Goal: Ask a question

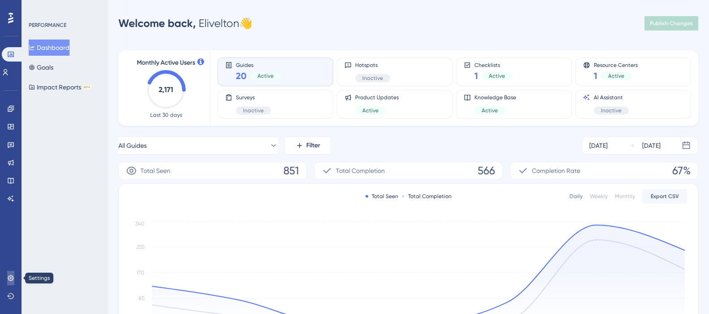
click at [10, 275] on icon at bounding box center [10, 277] width 7 height 7
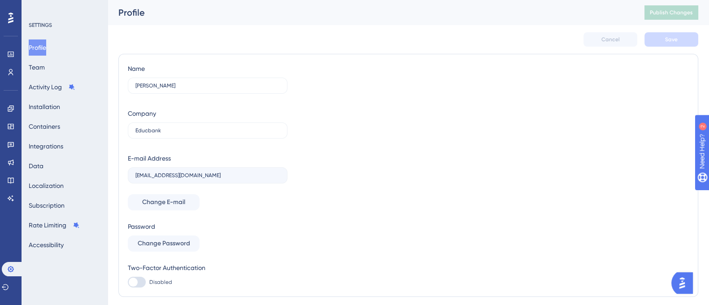
click at [692, 286] on button "Open AI Assistant Launcher" at bounding box center [683, 283] width 22 height 22
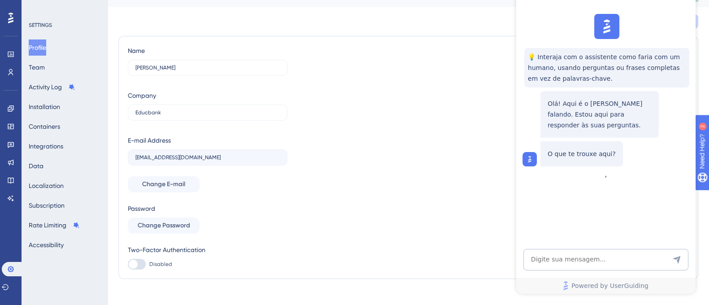
scroll to position [27, 0]
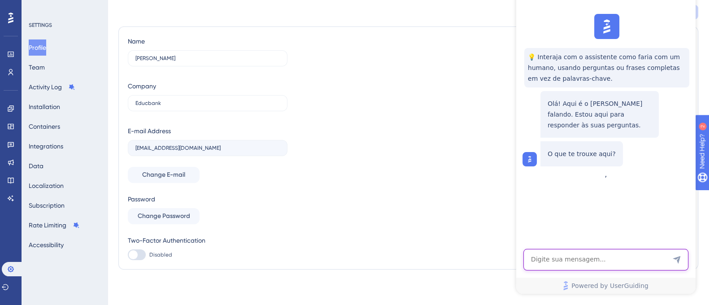
click at [560, 258] on textarea "AI Assistant Text Input" at bounding box center [606, 260] width 165 height 22
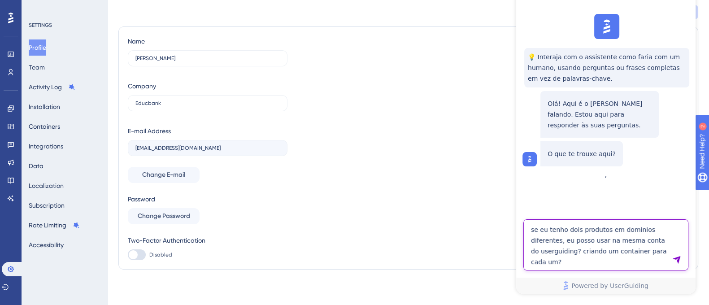
type textarea "se eu tenho dois produtos em dominios diferentes, eu posso usar na mesma conta …"
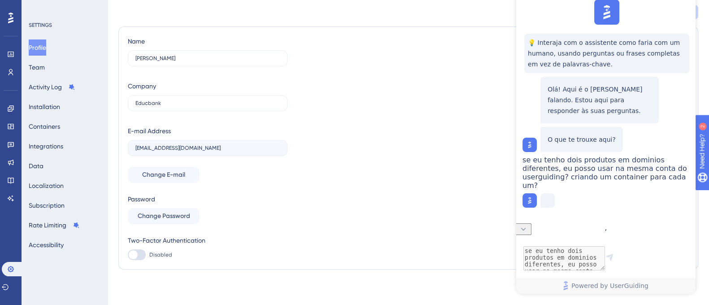
scroll to position [20, 0]
click at [39, 121] on button "Containers" at bounding box center [44, 126] width 31 height 16
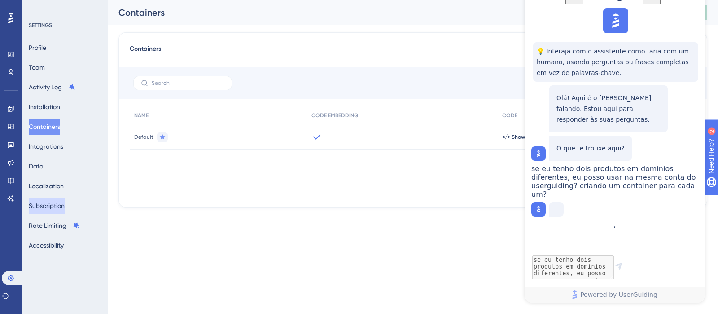
click at [54, 198] on button "Subscription" at bounding box center [47, 205] width 36 height 16
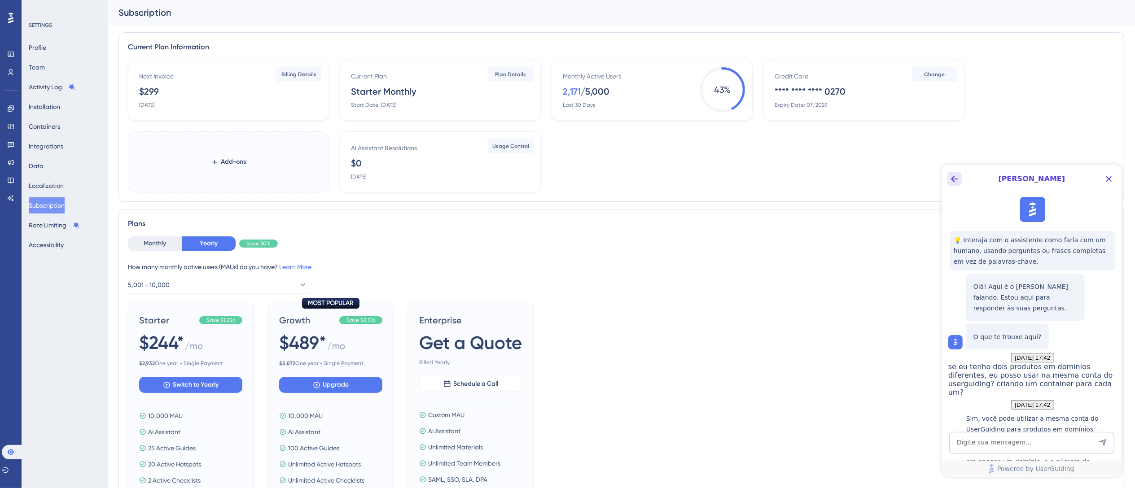
click at [717, 178] on icon "Back Button" at bounding box center [954, 178] width 11 height 11
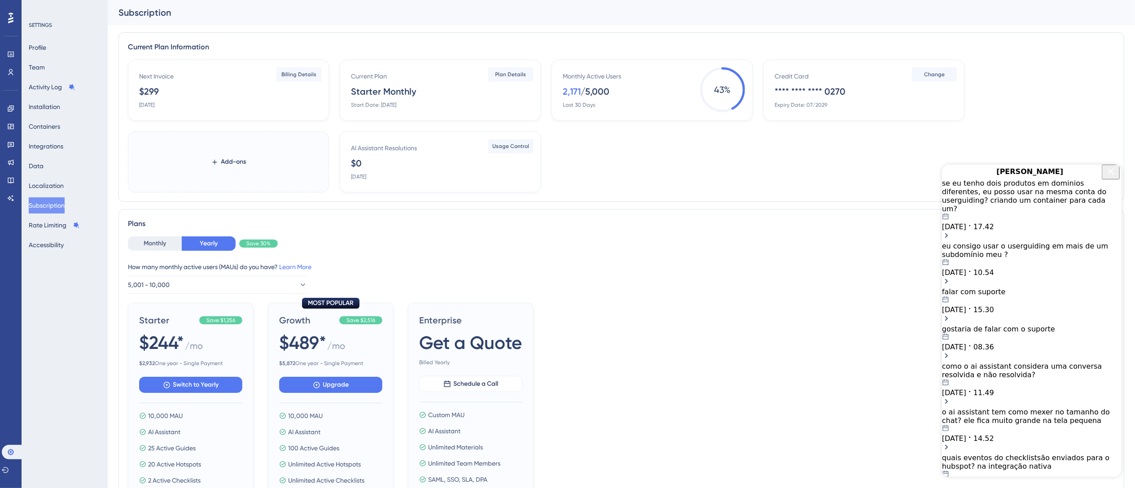
click at [717, 174] on icon "Close Button" at bounding box center [1110, 171] width 6 height 6
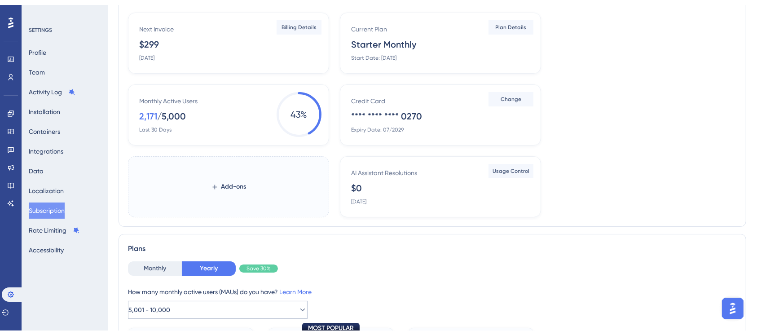
scroll to position [179, 0]
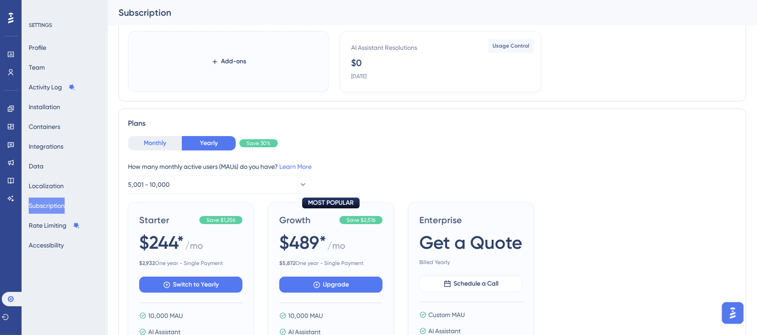
click at [151, 142] on button "Monthly" at bounding box center [155, 143] width 54 height 14
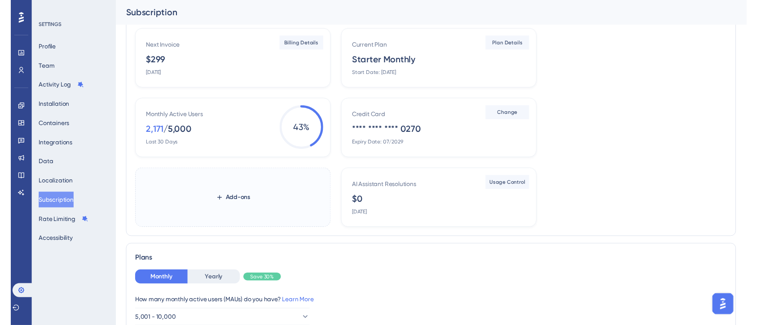
scroll to position [0, 0]
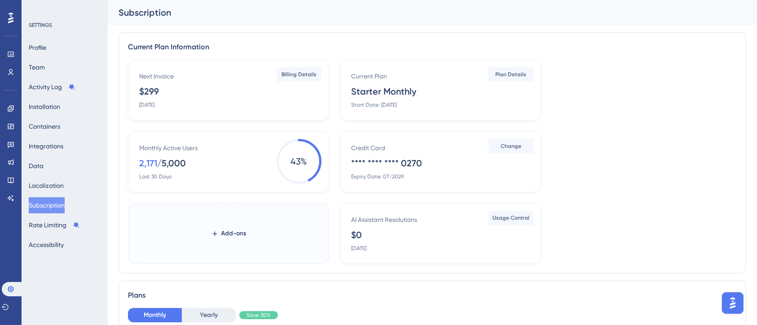
click at [717, 299] on img "Open AI Assistant Launcher" at bounding box center [732, 303] width 16 height 16
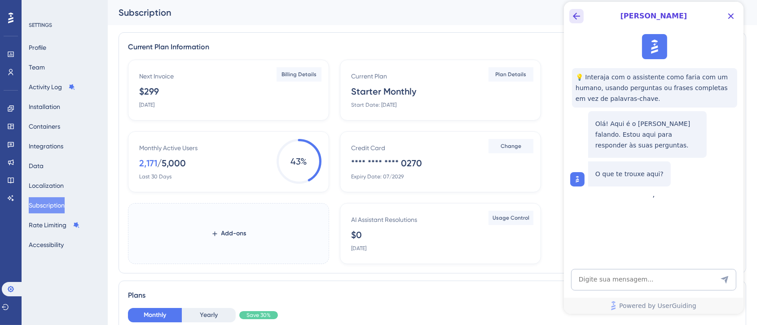
click at [573, 16] on icon "Back Button" at bounding box center [575, 16] width 7 height 7
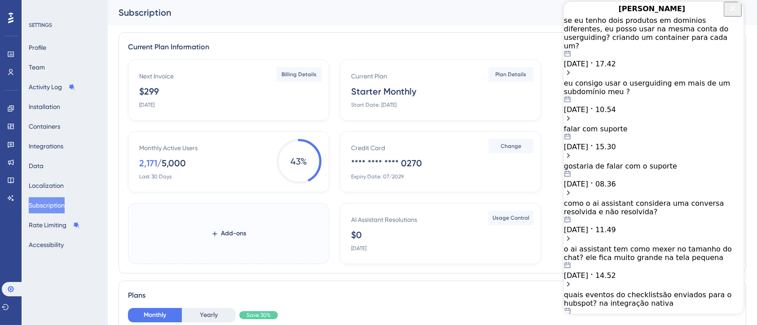
click at [633, 87] on div "eu consigo usar o userguiding em mais de um subdomínio meu ? [DATE] 10.54" at bounding box center [652, 96] width 179 height 35
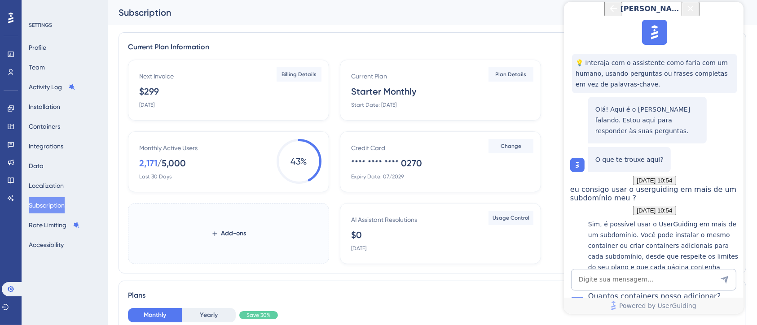
scroll to position [521, 0]
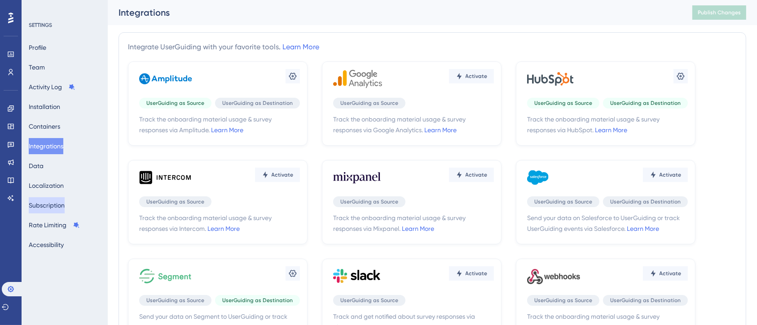
click at [46, 206] on button "Subscription" at bounding box center [47, 205] width 36 height 16
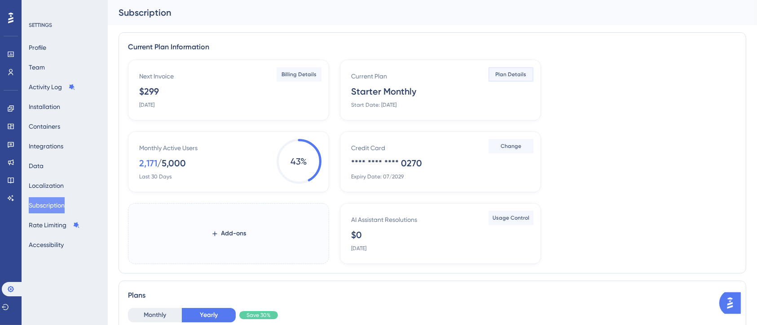
click at [516, 72] on span "Plan Details" at bounding box center [510, 74] width 31 height 7
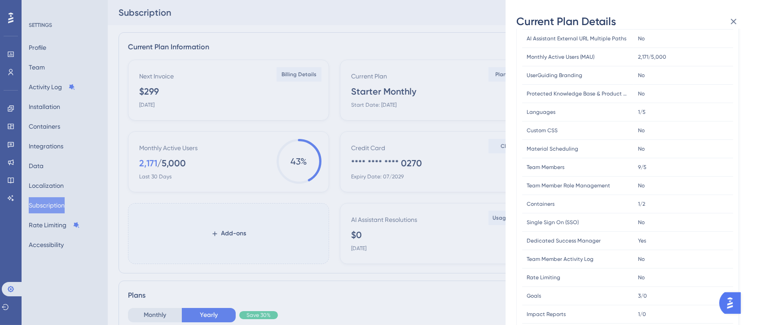
scroll to position [239, 0]
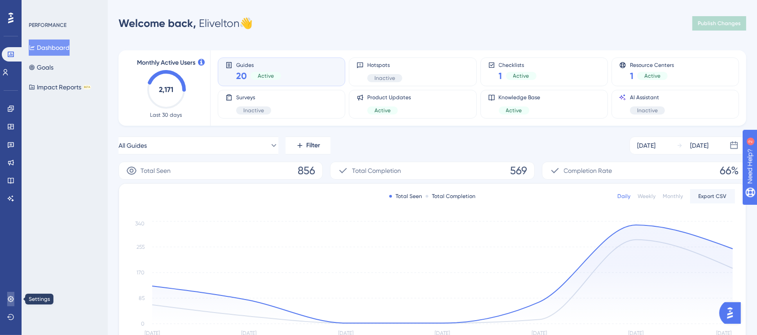
click at [11, 299] on icon at bounding box center [11, 299] width 6 height 6
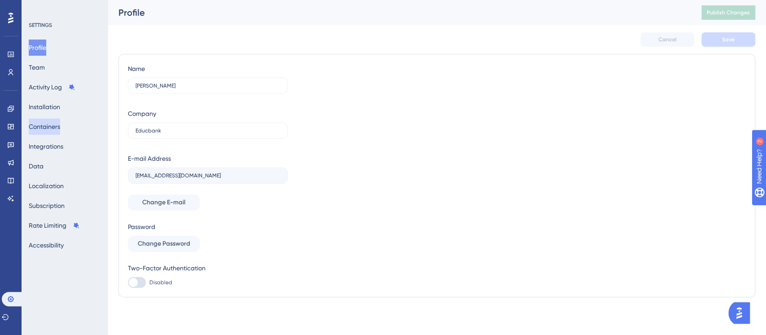
click at [51, 123] on button "Containers" at bounding box center [44, 126] width 31 height 16
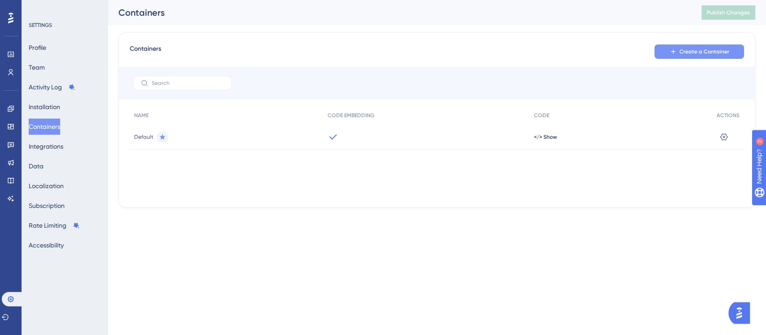
click at [668, 50] on button "Create a Container" at bounding box center [699, 51] width 90 height 14
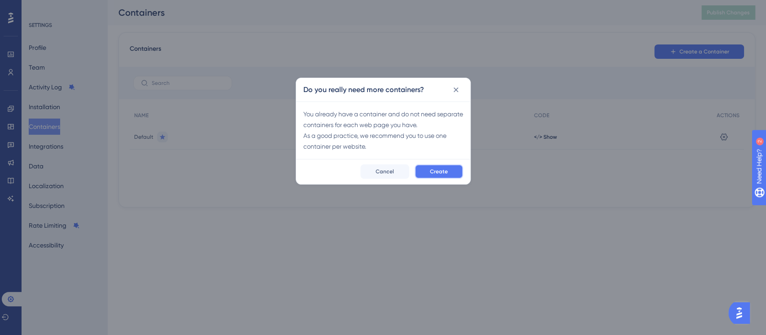
click at [430, 172] on button "Create" at bounding box center [439, 171] width 48 height 14
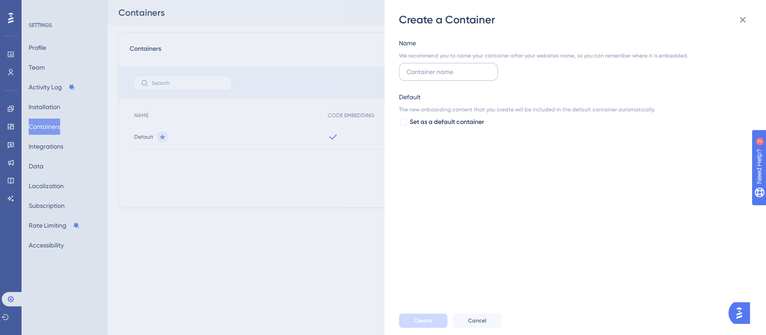
click at [431, 71] on input "text" at bounding box center [448, 72] width 83 height 10
click at [741, 20] on icon at bounding box center [743, 20] width 6 height 6
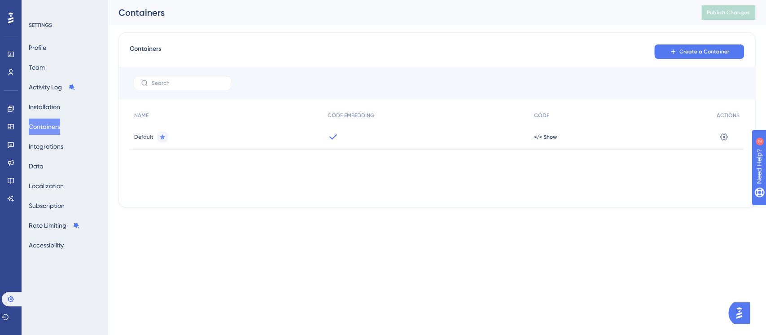
click at [194, 140] on div "Default" at bounding box center [226, 136] width 193 height 25
click at [143, 136] on span "Default" at bounding box center [143, 136] width 19 height 7
click at [723, 140] on icon at bounding box center [724, 136] width 8 height 7
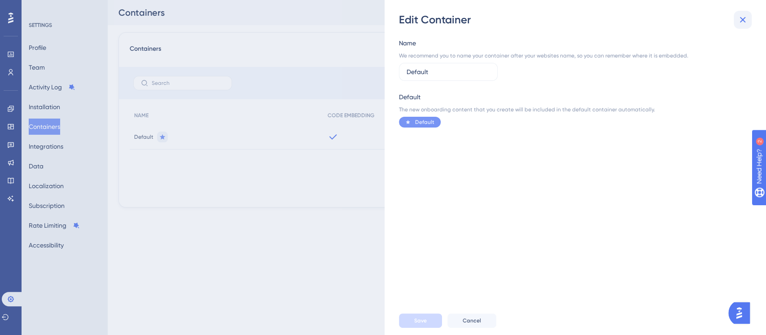
click at [743, 18] on icon at bounding box center [742, 19] width 11 height 11
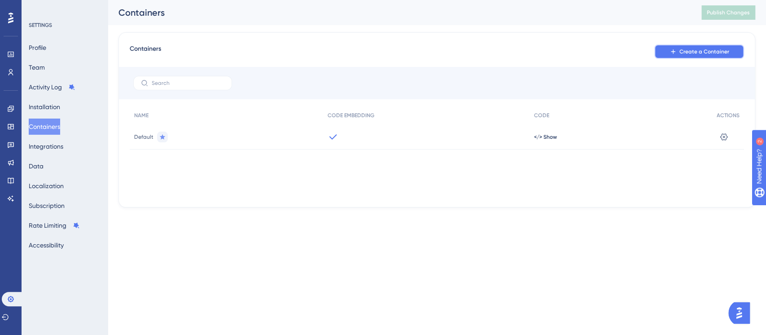
click at [683, 48] on span "Create a Container" at bounding box center [704, 51] width 50 height 7
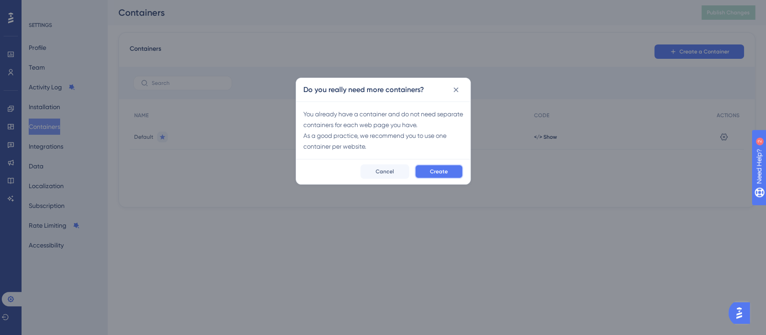
click at [436, 168] on span "Create" at bounding box center [439, 171] width 18 height 7
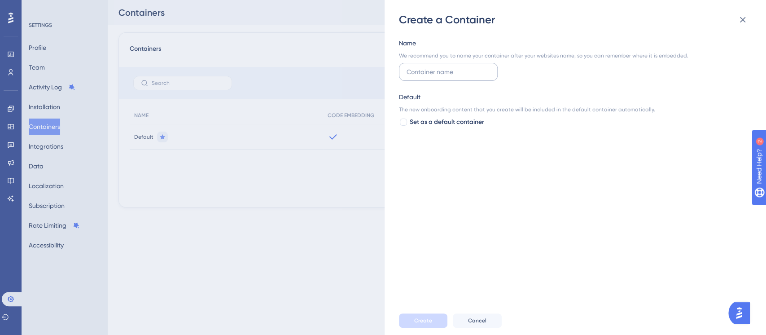
click at [413, 73] on input "text" at bounding box center [448, 72] width 83 height 10
type input "New"
click at [414, 74] on input "New" at bounding box center [448, 72] width 83 height 10
click at [427, 72] on input "New" at bounding box center [448, 72] width 83 height 10
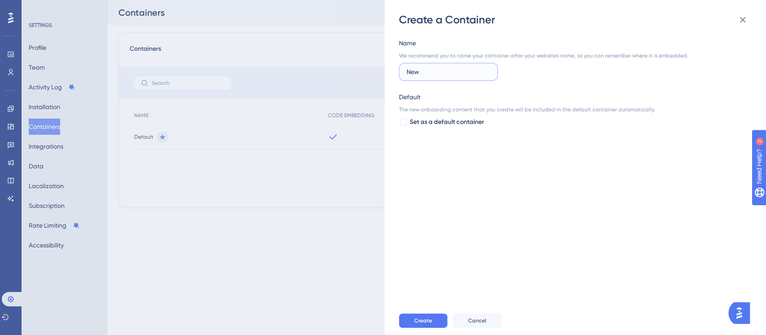
click at [427, 72] on input "New" at bounding box center [448, 72] width 83 height 10
click at [425, 319] on span "Create" at bounding box center [423, 320] width 18 height 7
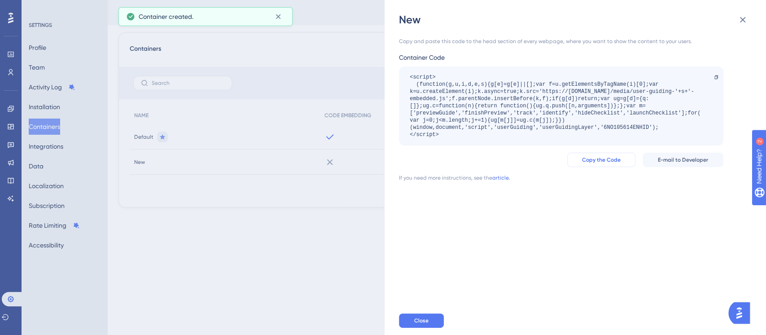
click at [595, 158] on span "Copy the Code" at bounding box center [601, 159] width 39 height 7
click at [743, 16] on icon at bounding box center [742, 19] width 11 height 11
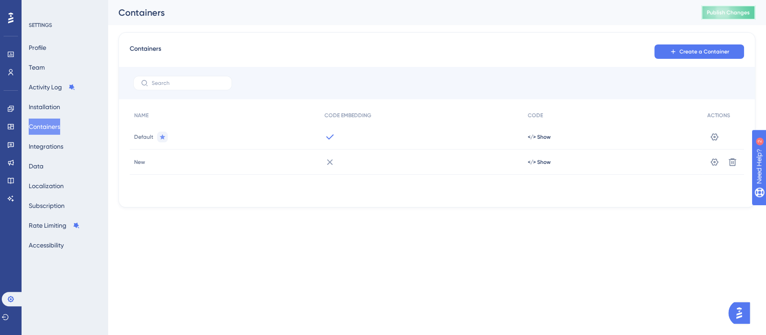
click at [721, 12] on span "Publish Changes" at bounding box center [728, 12] width 43 height 7
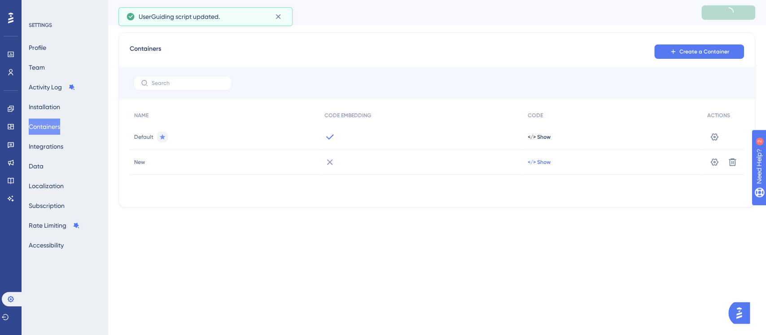
click at [529, 162] on span "</> Show" at bounding box center [539, 161] width 23 height 7
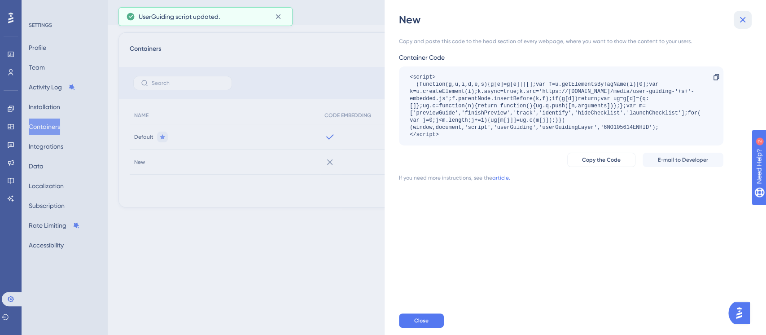
click at [742, 16] on icon at bounding box center [742, 19] width 11 height 11
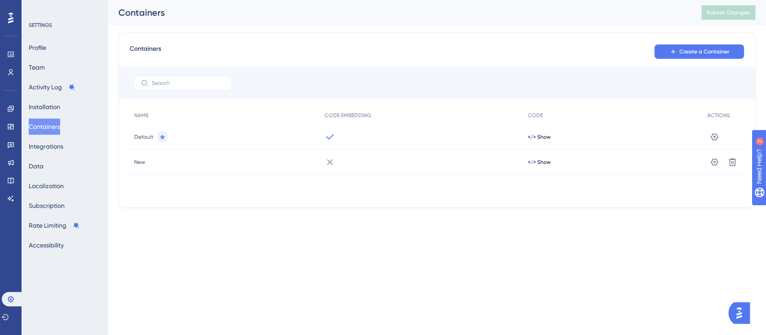
click at [736, 311] on img "Open AI Assistant Launcher" at bounding box center [739, 313] width 16 height 16
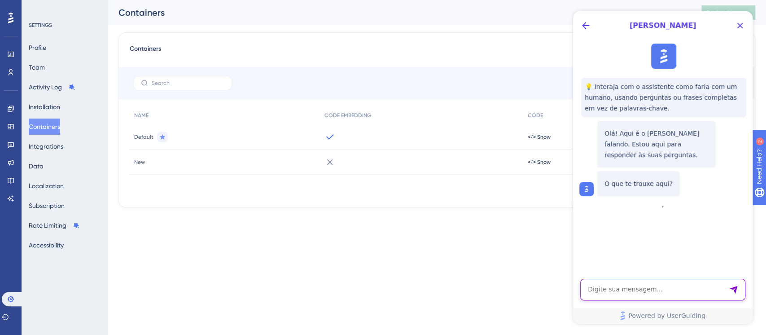
click at [623, 292] on textarea "AI Assistant Text Input" at bounding box center [662, 290] width 165 height 22
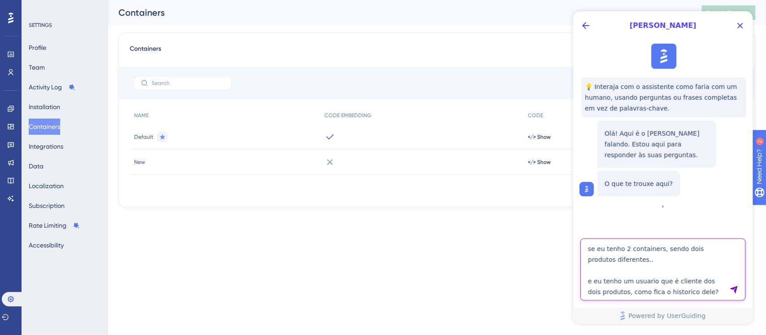
type textarea "se eu tenho 2 containers, sendo dois produtos diferentes.. e eu tenho um usuari…"
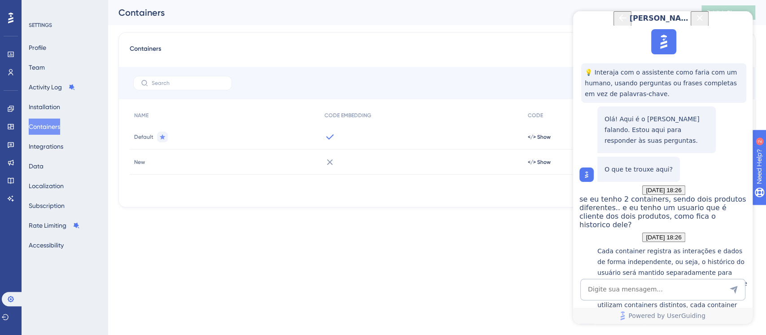
scroll to position [154, 0]
click at [709, 19] on button "Close Button" at bounding box center [700, 18] width 18 height 15
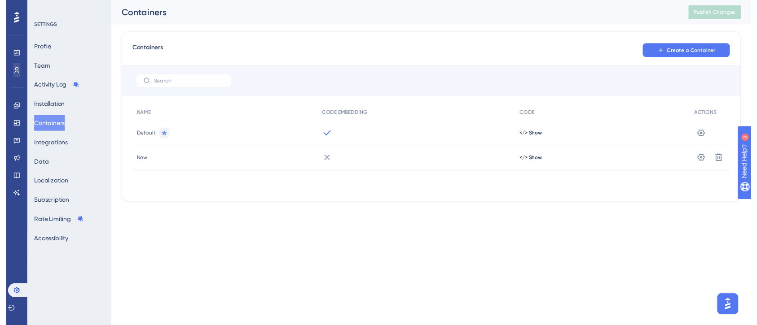
scroll to position [0, 0]
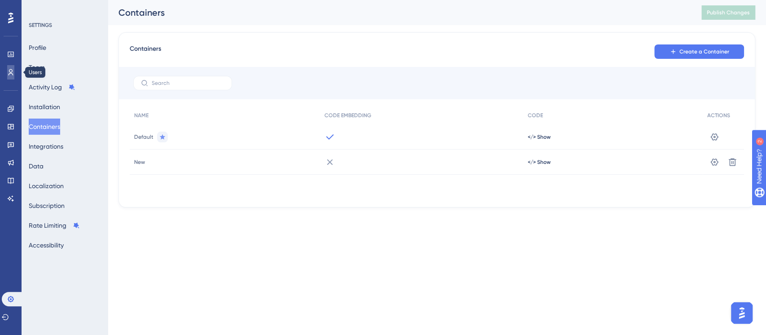
click at [14, 69] on link at bounding box center [10, 72] width 7 height 14
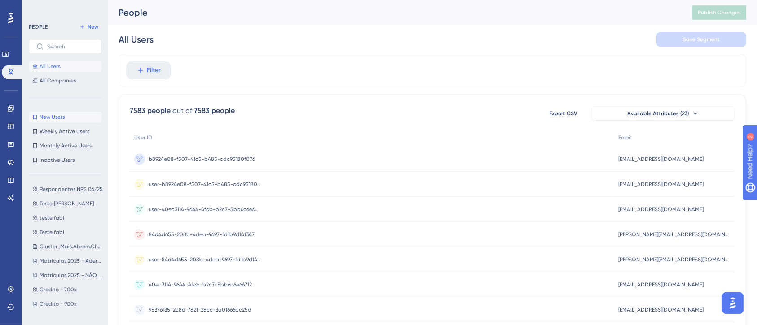
click at [52, 112] on button "New Users New Users" at bounding box center [65, 117] width 73 height 11
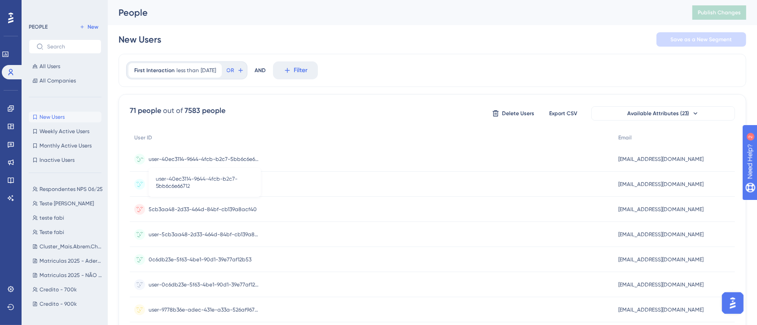
click at [190, 157] on span "user-40ec3114-9644-4fcb-b2c7-5bb6c6e66712" at bounding box center [205, 159] width 112 height 7
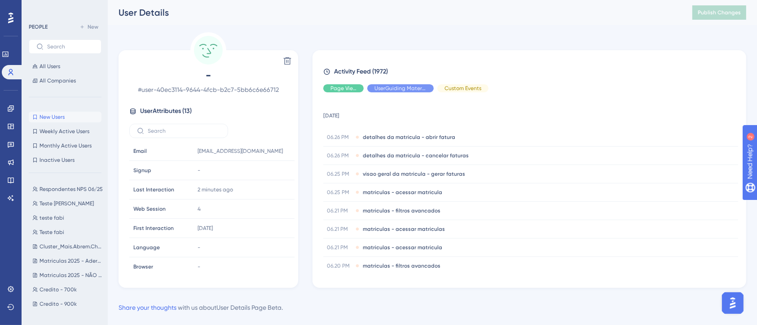
click at [735, 299] on img "Open AI Assistant Launcher" at bounding box center [732, 303] width 16 height 16
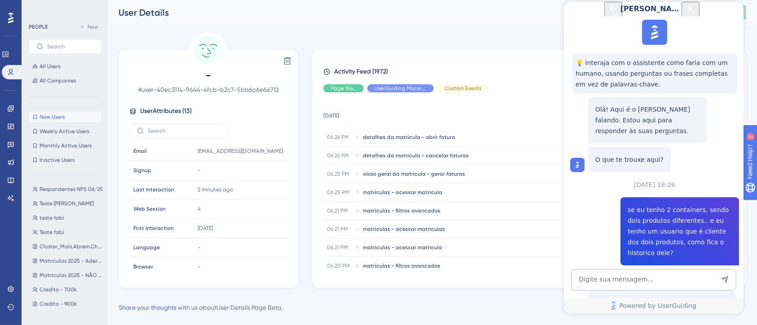
scroll to position [154, 0]
click at [614, 278] on textarea "AI Assistant Text Input" at bounding box center [652, 280] width 165 height 22
type textarea "mas onde eu vejo esse histórico?"
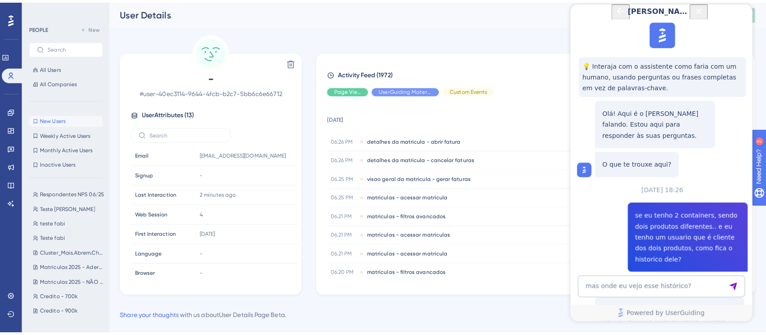
scroll to position [349, 0]
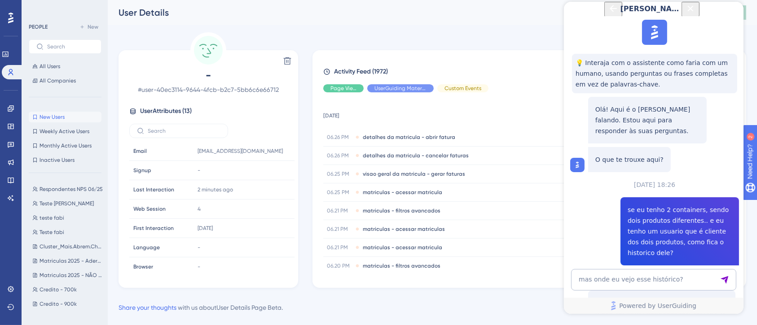
click at [11, 286] on icon at bounding box center [11, 289] width 6 height 6
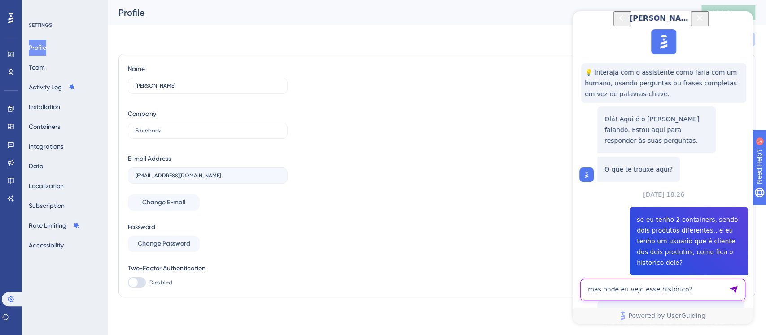
click at [629, 295] on textarea "mas onde eu vejo esse histórico?" at bounding box center [662, 290] width 165 height 22
type textarea "no meu plano não tem"
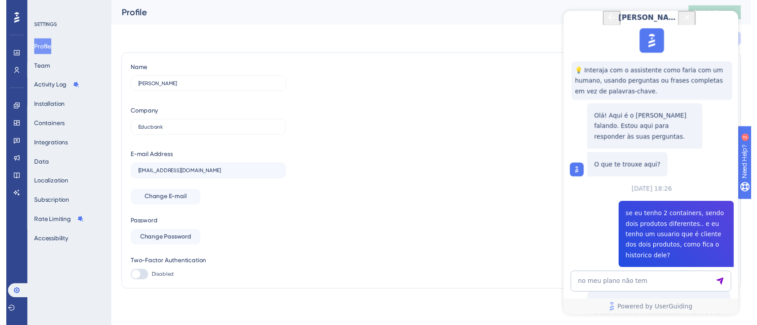
scroll to position [543, 0]
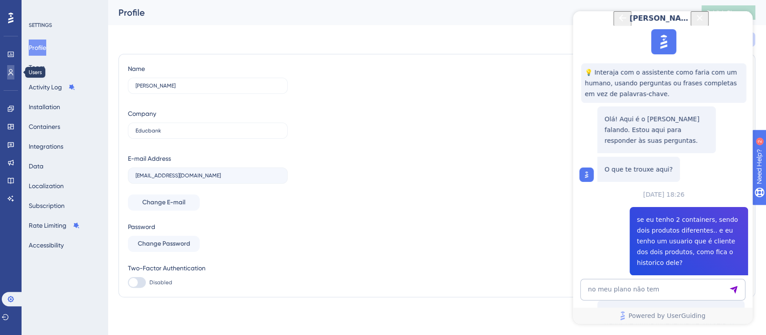
click at [7, 71] on icon at bounding box center [10, 72] width 7 height 7
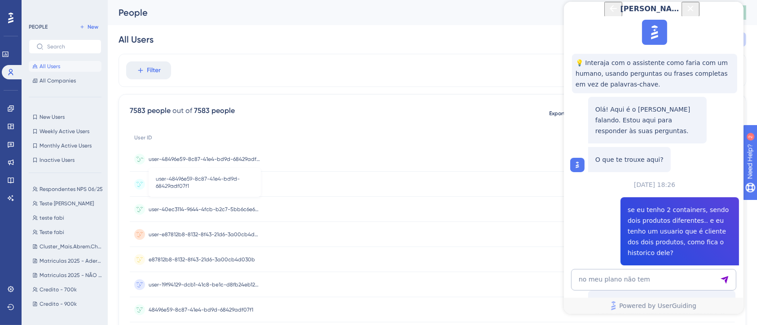
click at [225, 156] on span "user-48496e59-8c87-41e4-bd9d-68429adf07f1" at bounding box center [205, 159] width 112 height 7
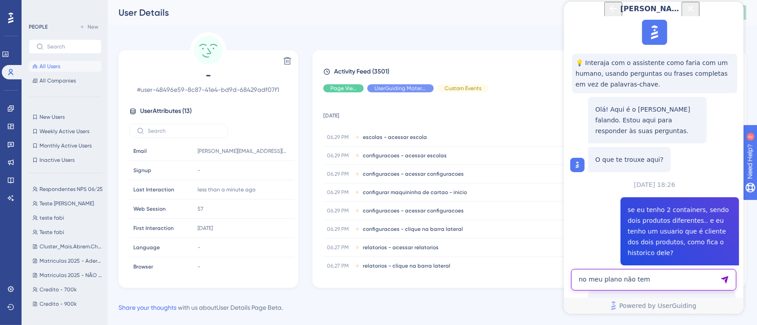
click at [611, 280] on textarea "no meu plano não tem" at bounding box center [652, 280] width 165 height 22
type textarea "e no activity feed, eu consigo ver separado?"
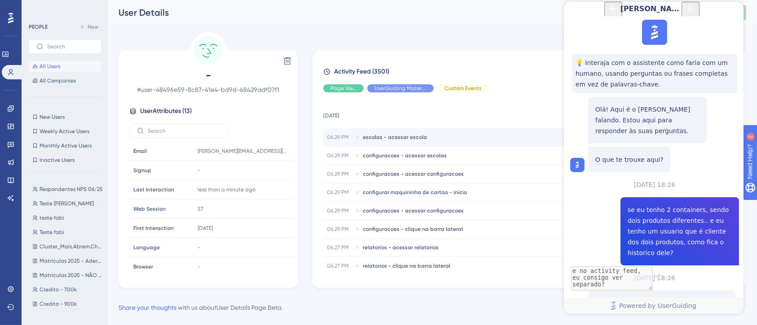
click at [371, 140] on span "escolas - acessar escola" at bounding box center [395, 137] width 64 height 7
click at [374, 139] on span "escolas - acessar escola" at bounding box center [395, 137] width 64 height 7
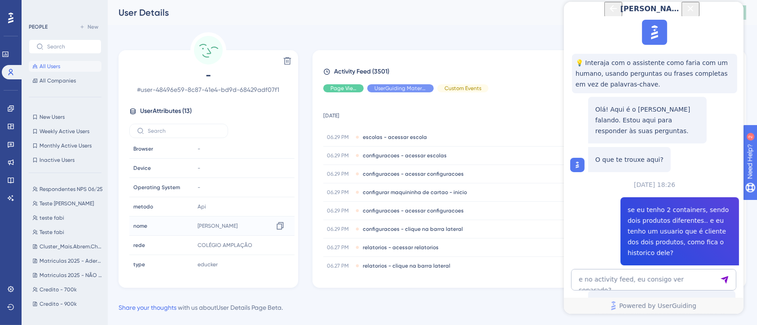
scroll to position [0, 0]
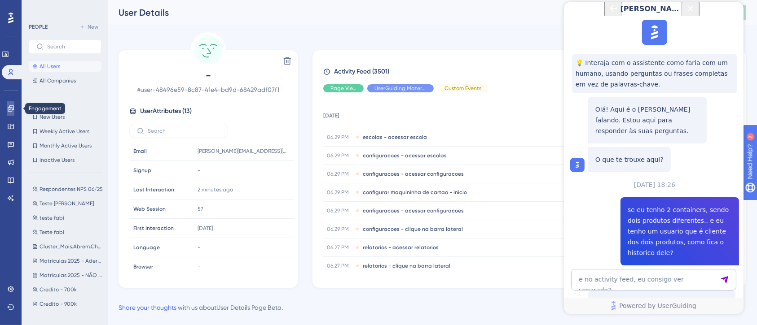
click at [11, 106] on icon at bounding box center [11, 108] width 6 height 6
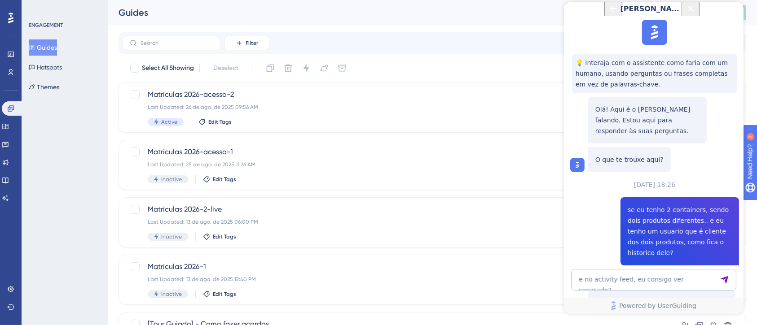
click at [695, 13] on icon "Close Button" at bounding box center [689, 8] width 11 height 11
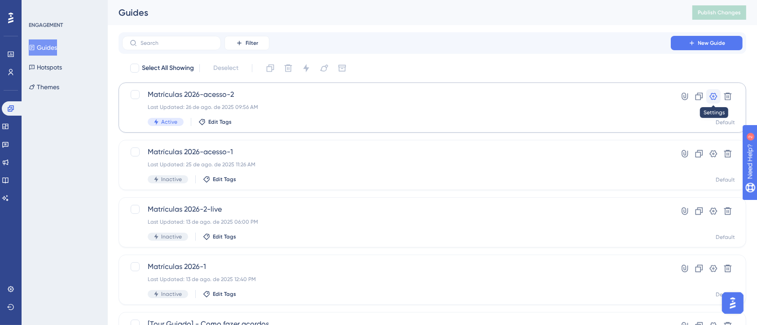
click at [712, 96] on icon at bounding box center [713, 96] width 9 height 9
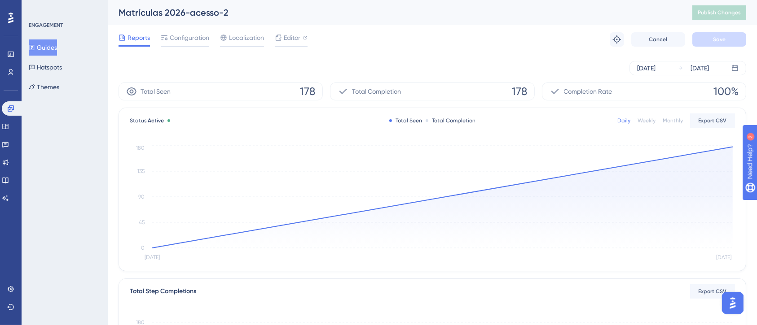
click at [284, 31] on div "Reports Configuration Localization Editor Troubleshoot Cancel Save" at bounding box center [431, 39] width 627 height 29
click at [284, 37] on span "Editor" at bounding box center [292, 37] width 17 height 11
click at [185, 36] on span "Configuration" at bounding box center [189, 37] width 39 height 11
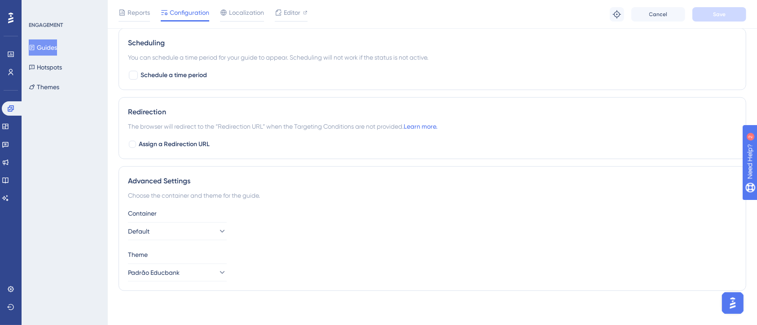
scroll to position [662, 0]
click at [158, 230] on button "Default" at bounding box center [177, 231] width 99 height 18
click at [353, 236] on div "Container Default Default Default New New" at bounding box center [432, 223] width 608 height 32
